Goal: Book appointment/travel/reservation

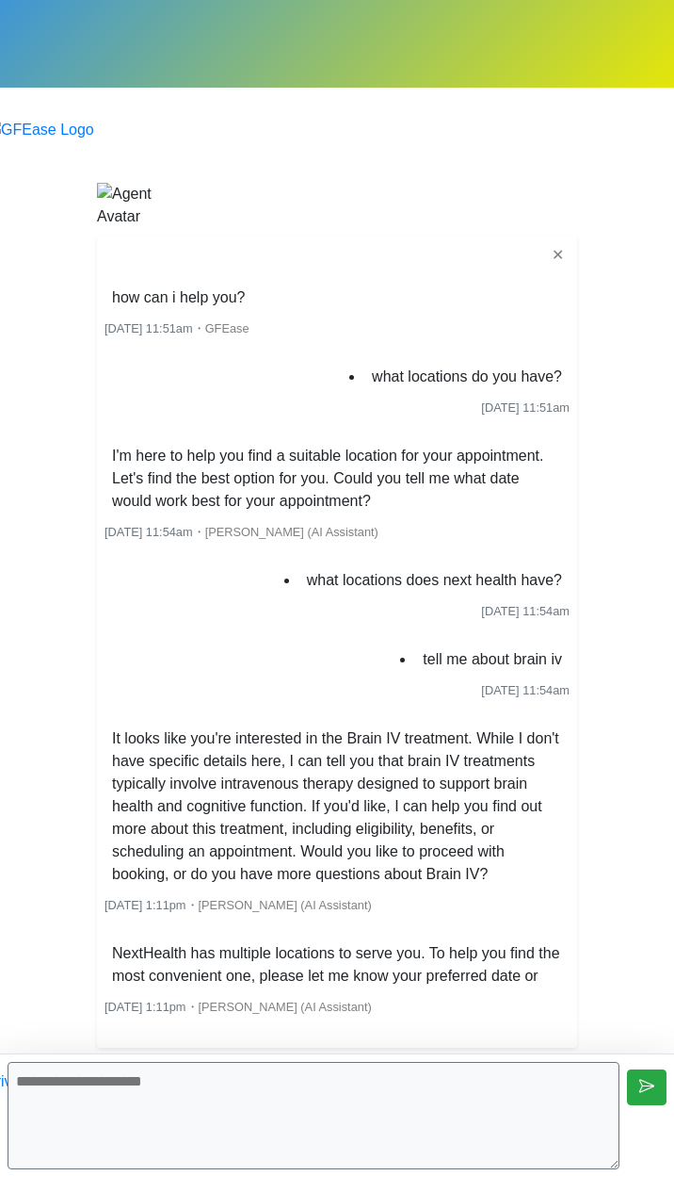
scroll to position [75, 0]
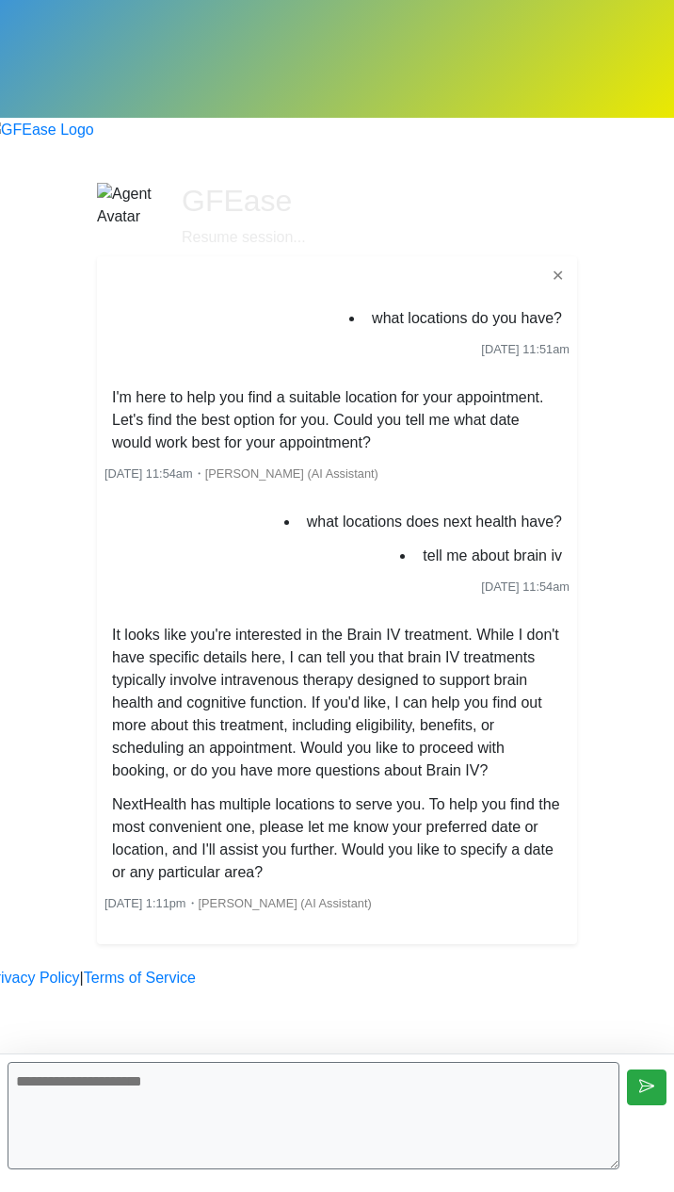
click at [454, 1099] on textarea at bounding box center [314, 1115] width 612 height 107
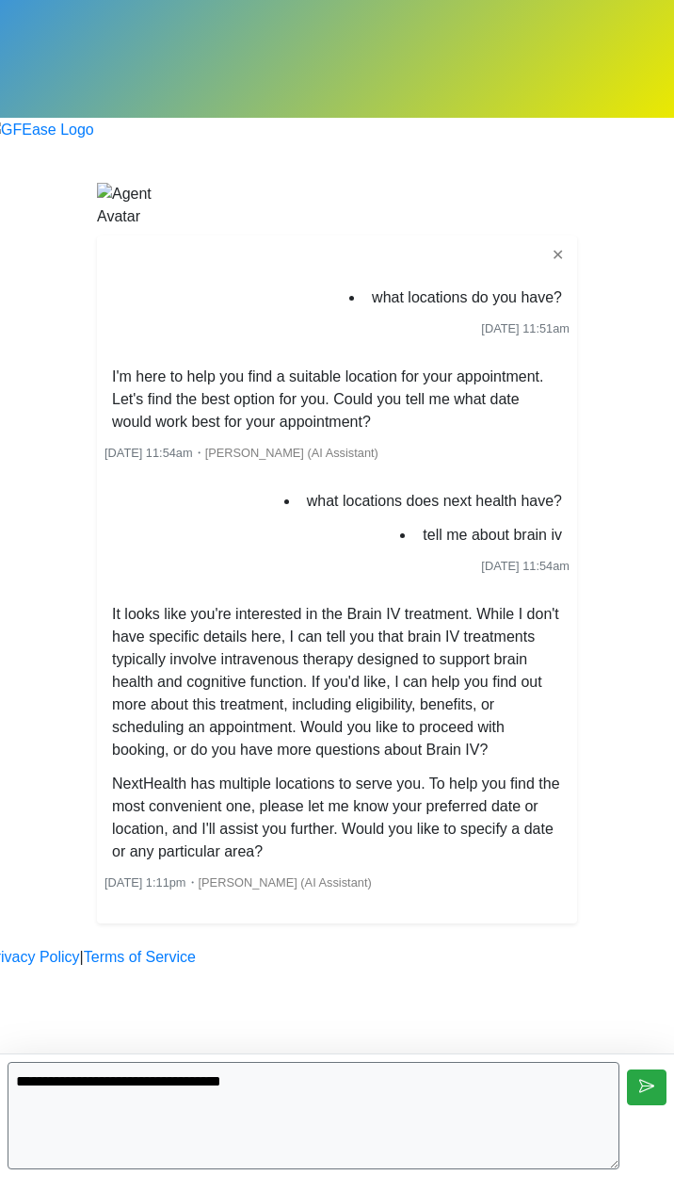
type textarea "**********"
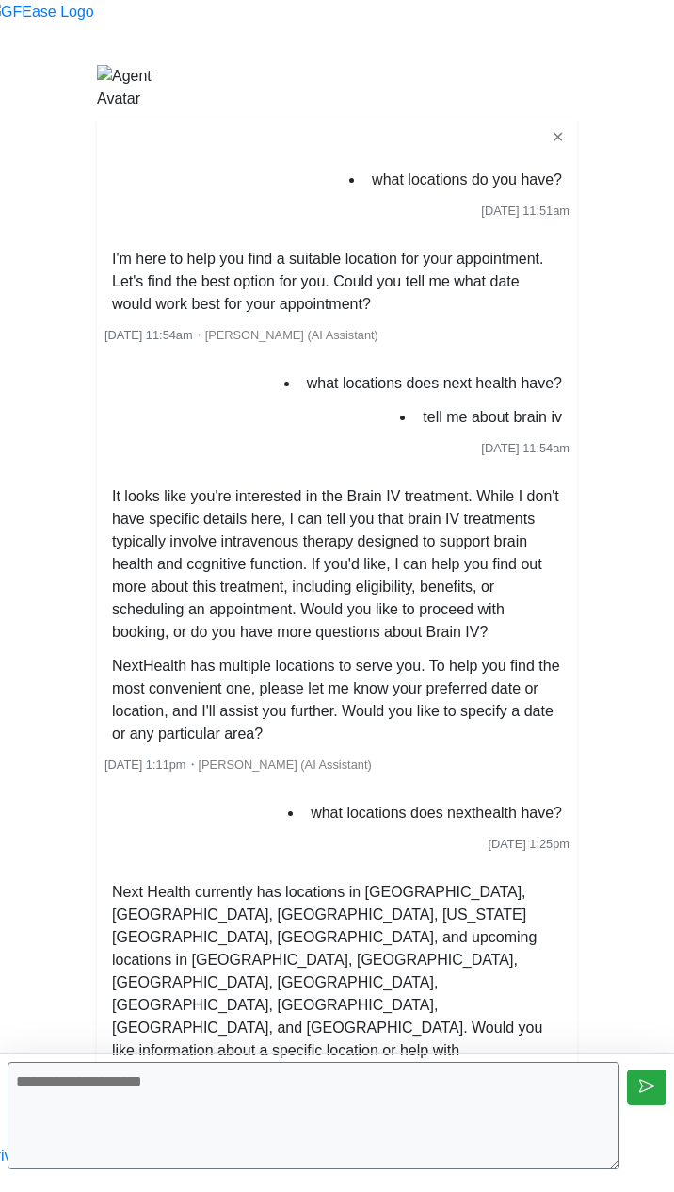
scroll to position [185, 0]
click at [497, 1105] on textarea at bounding box center [314, 1115] width 612 height 107
type textarea "*"
type textarea "**********"
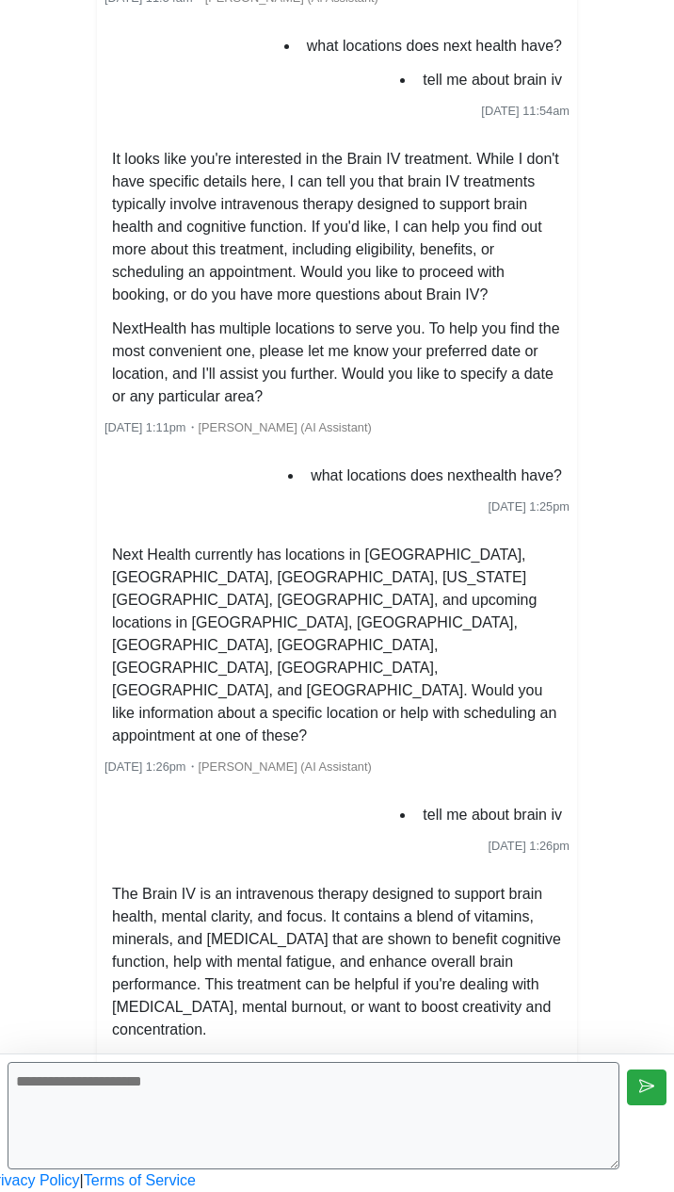
scroll to position [546, 0]
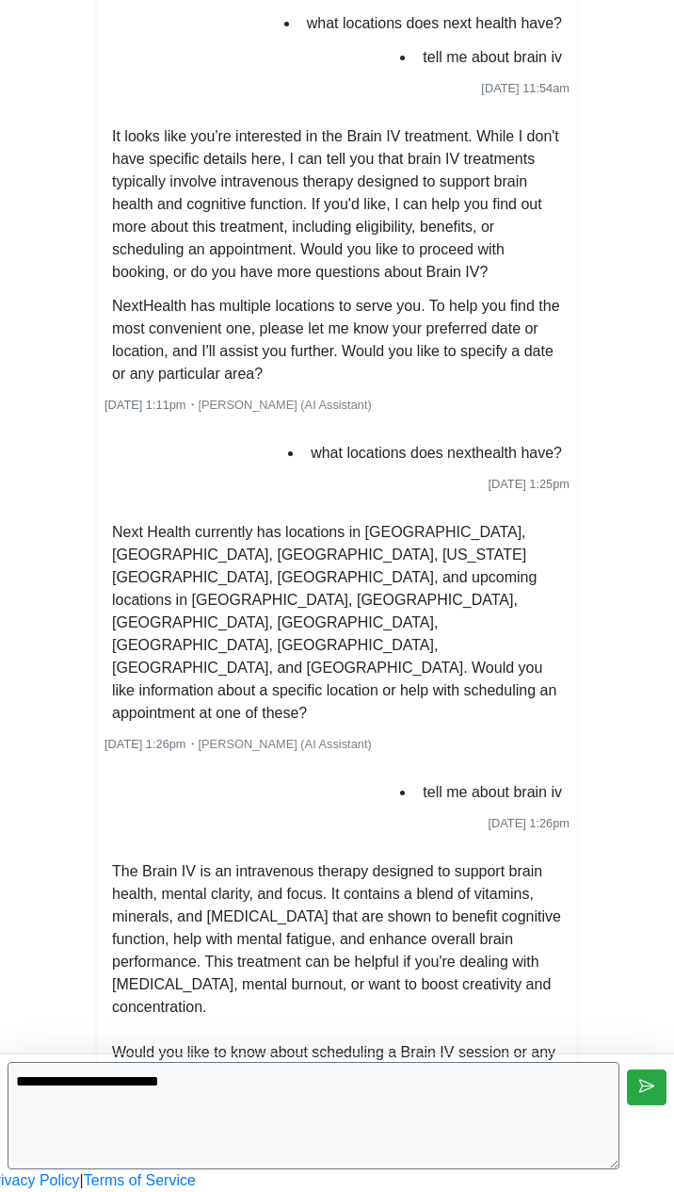
type textarea "**********"
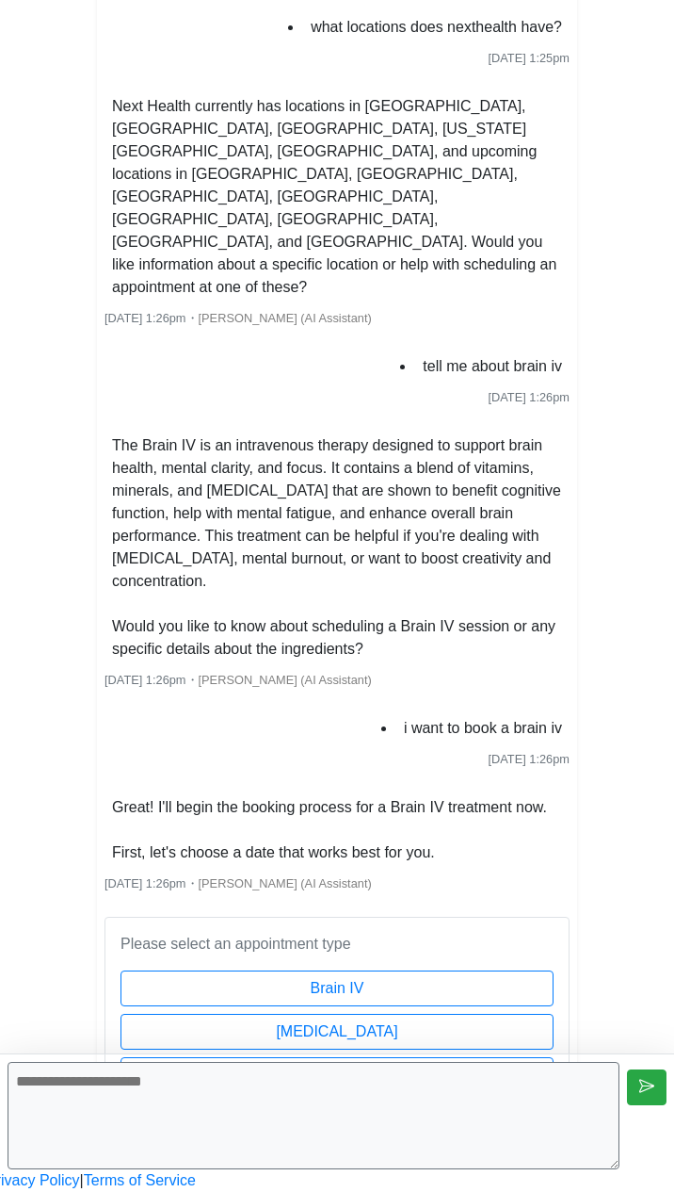
scroll to position [972, 0]
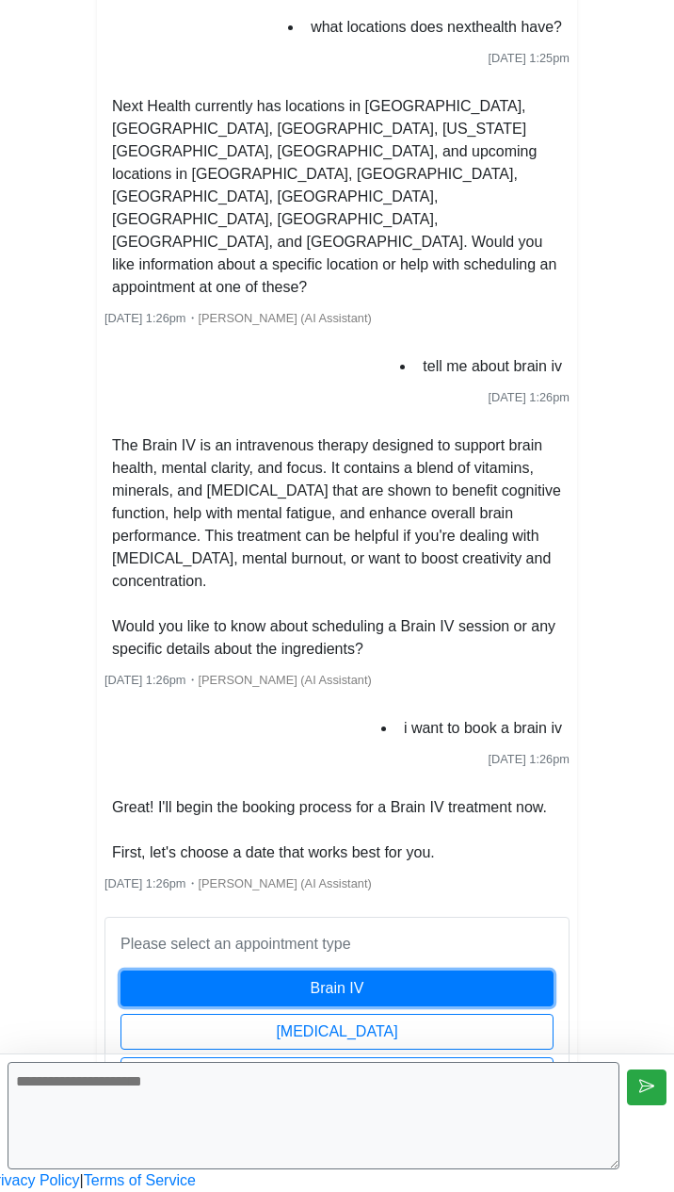
click at [299, 970] on button "Brain IV" at bounding box center [337, 988] width 433 height 36
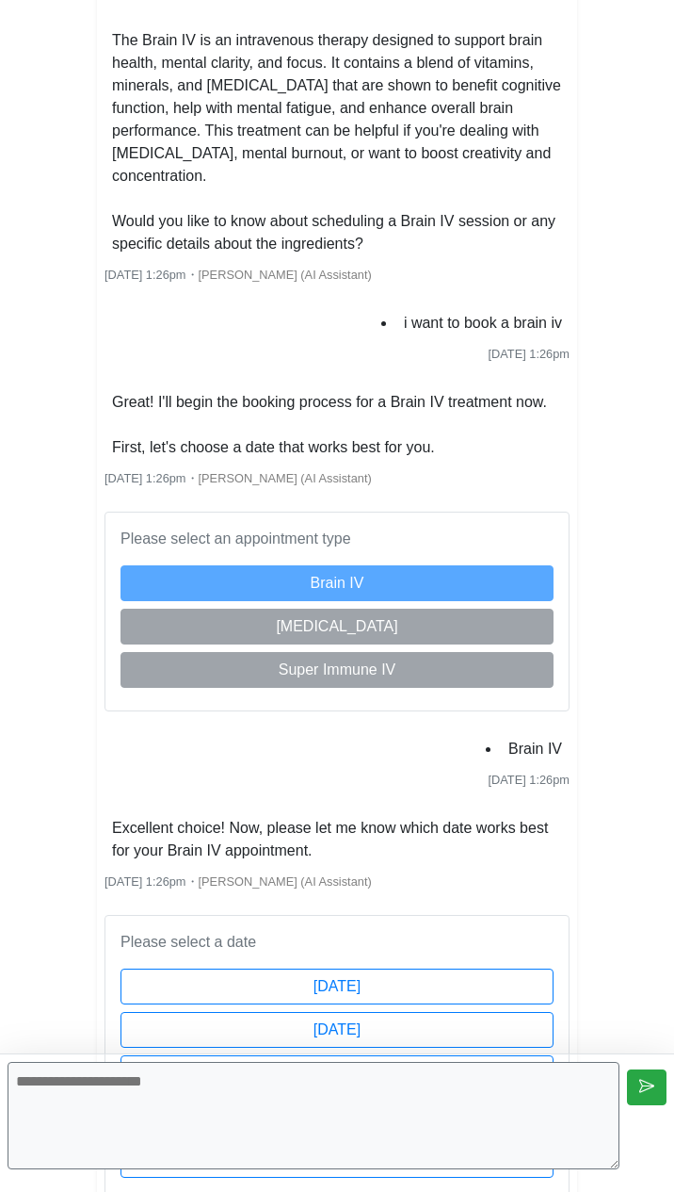
scroll to position [1462, 0]
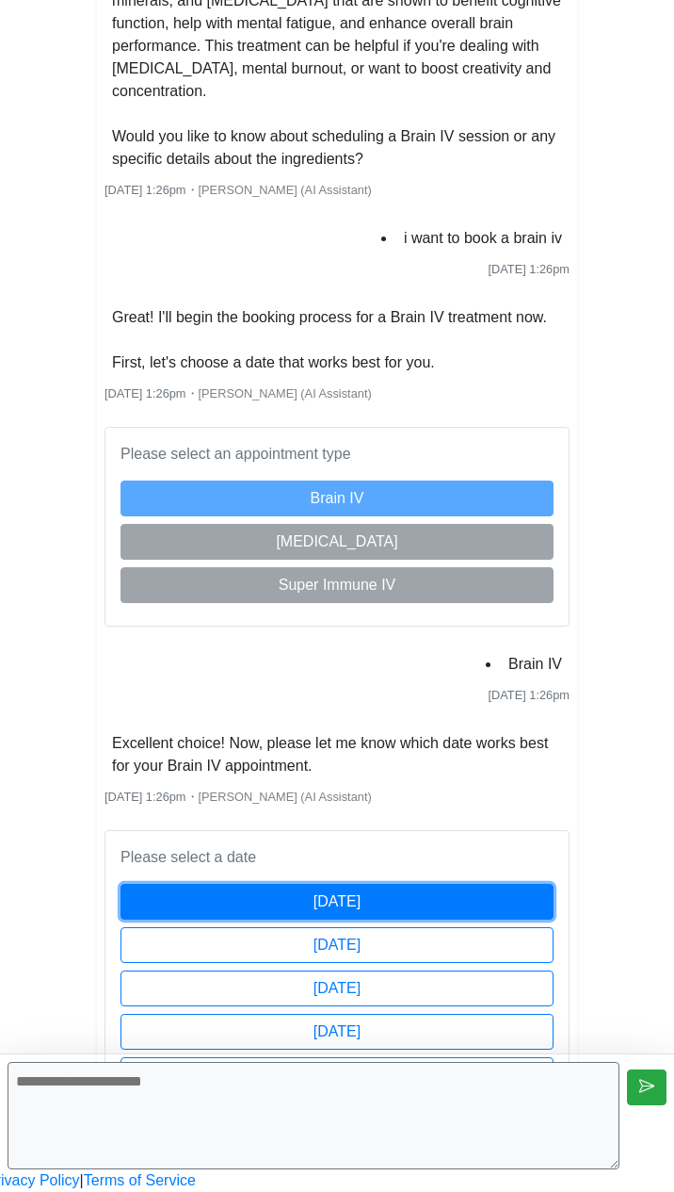
click at [313, 884] on button "Wednesday, September 3" at bounding box center [337, 902] width 433 height 36
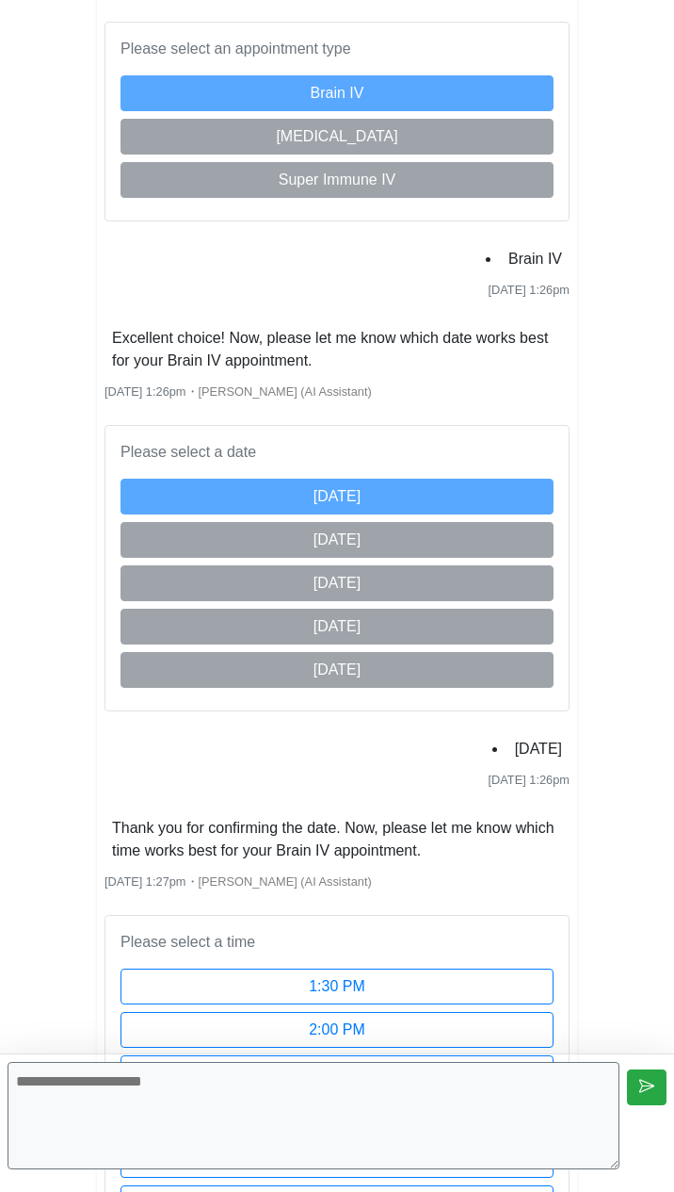
scroll to position [2039, 0]
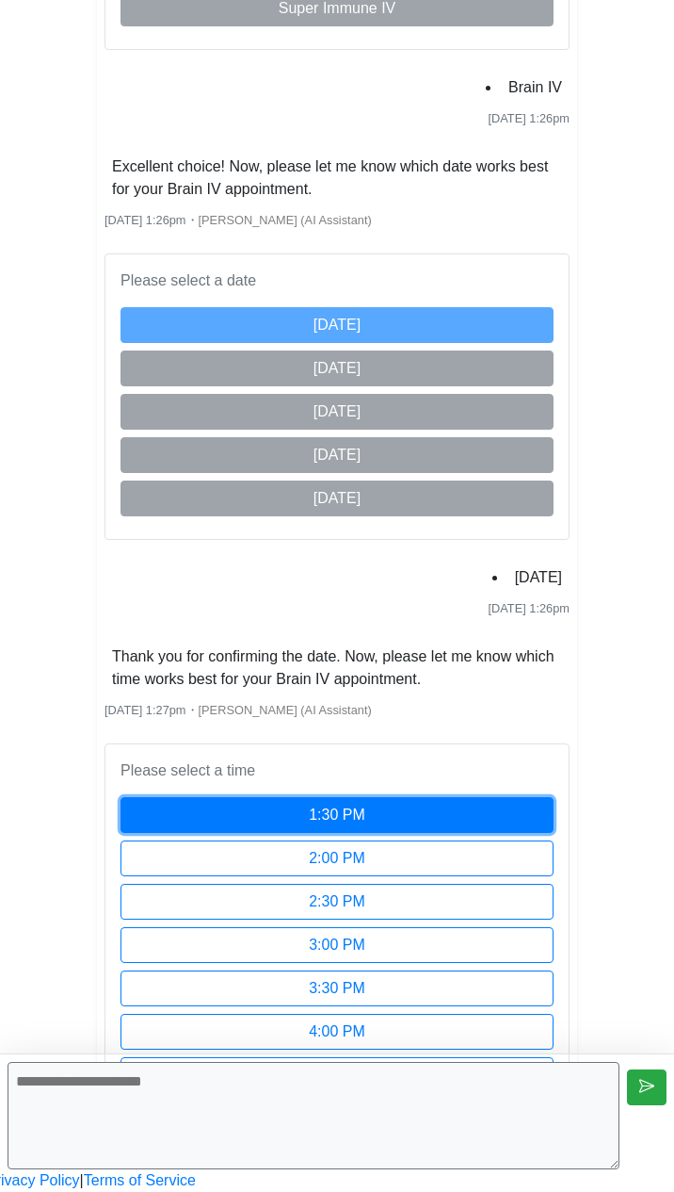
click at [463, 797] on button "1:30 PM" at bounding box center [337, 815] width 433 height 36
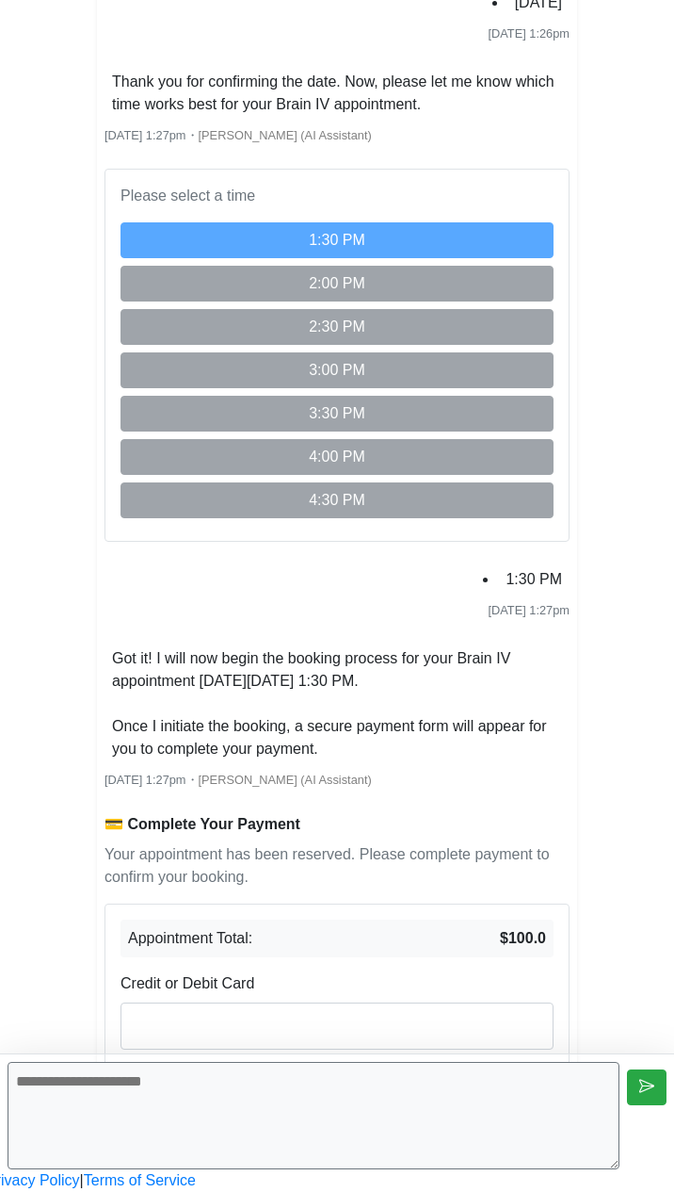
scroll to position [2553, 0]
click at [0, 1191] on com-1password-button at bounding box center [0, 1192] width 0 height 0
click at [506, 1064] on button "Pay Now ($100.0)" at bounding box center [337, 1082] width 433 height 36
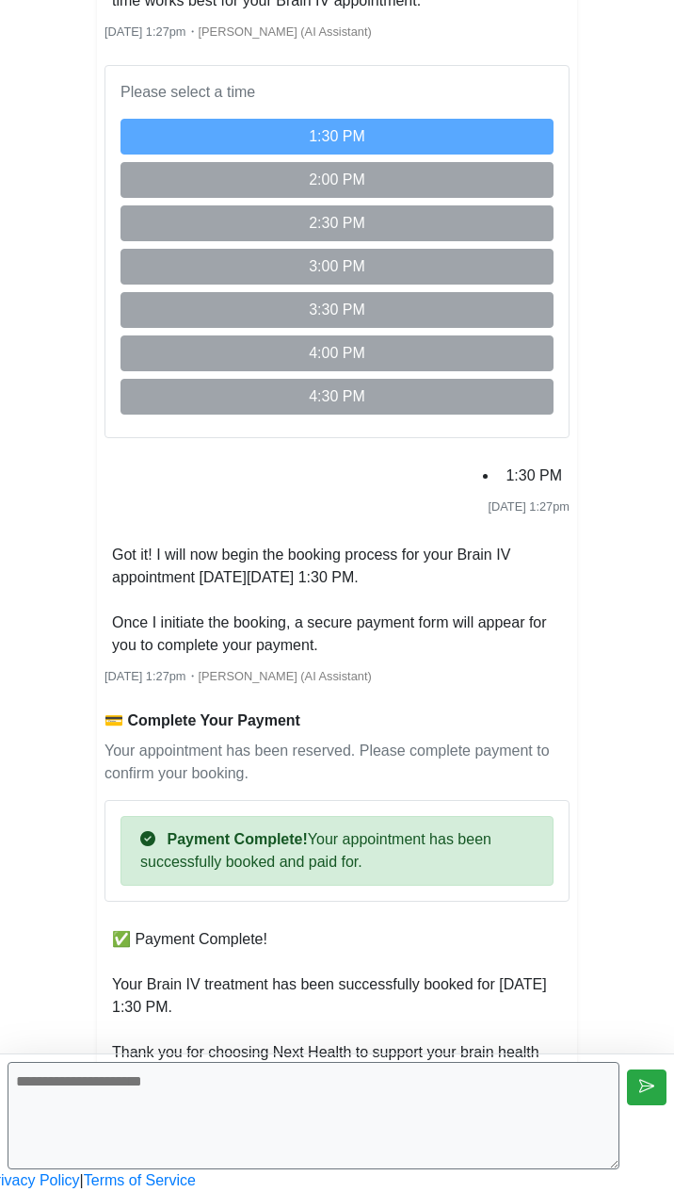
scroll to position [2785, 0]
